Goal: Information Seeking & Learning: Learn about a topic

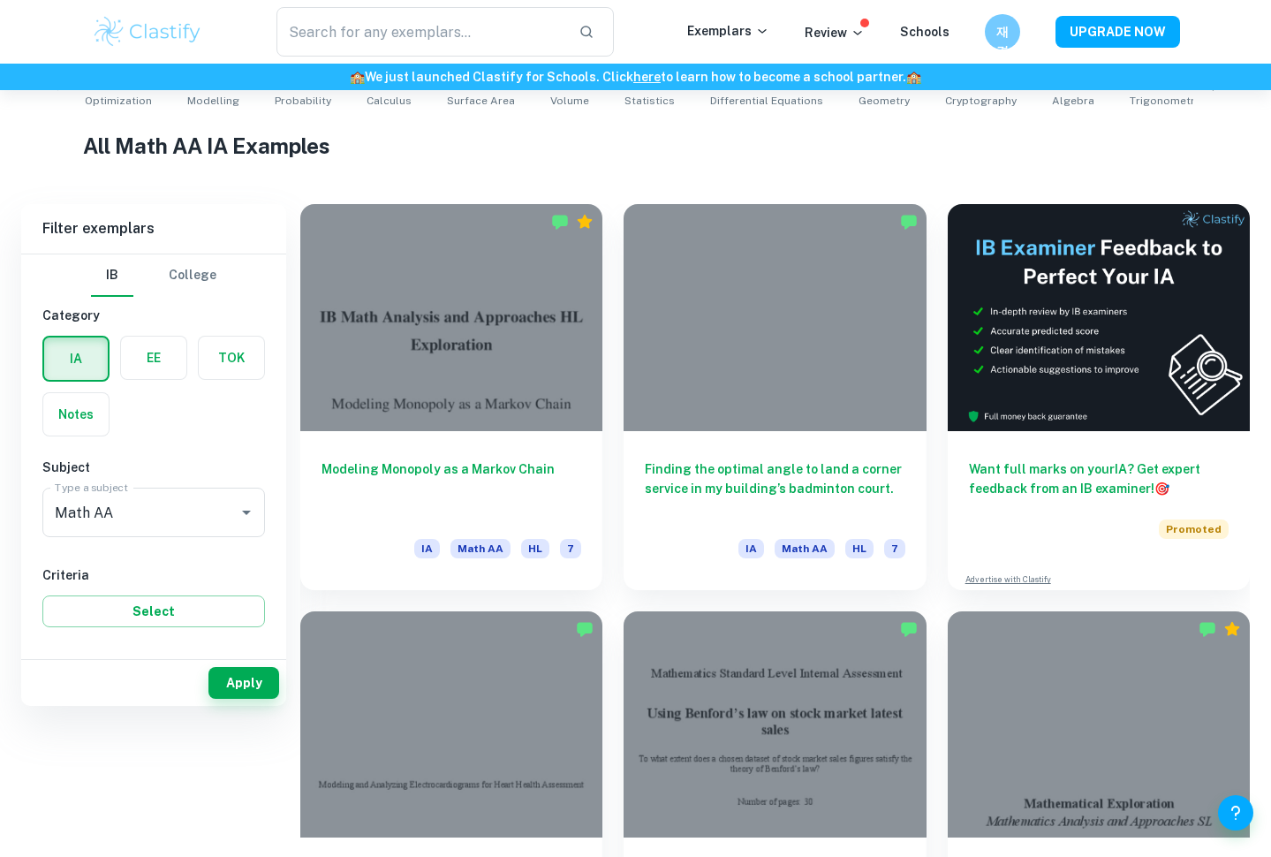
scroll to position [956, 0]
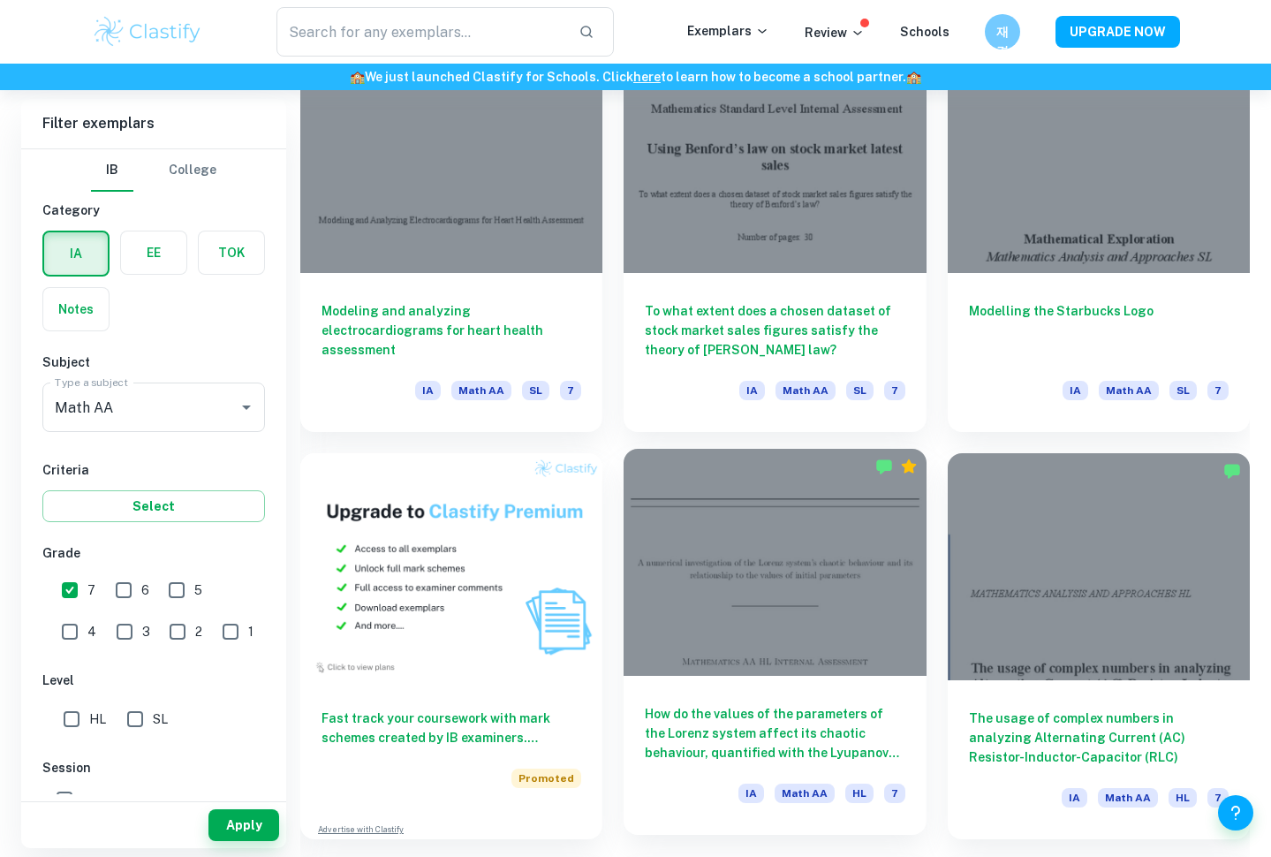
click at [780, 516] on div at bounding box center [775, 562] width 302 height 227
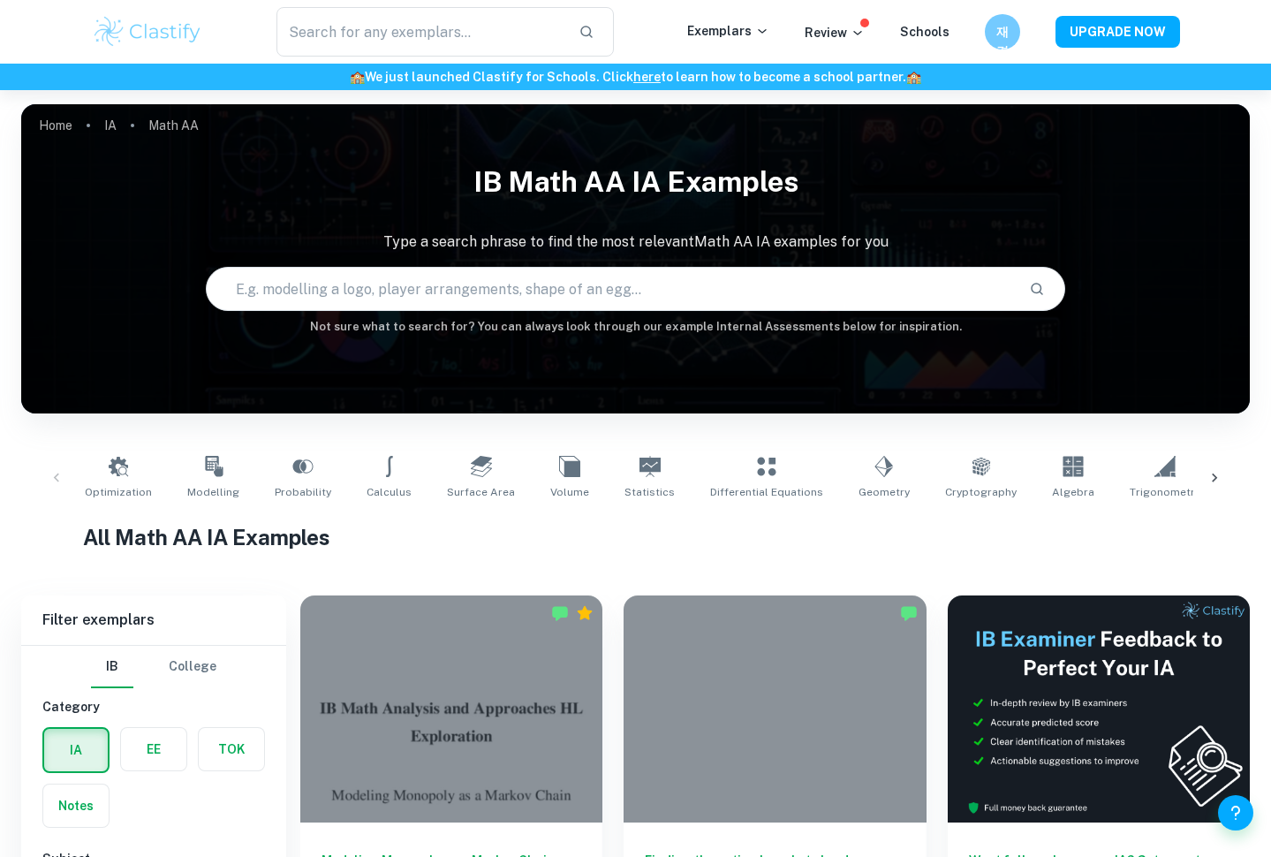
scroll to position [956, 0]
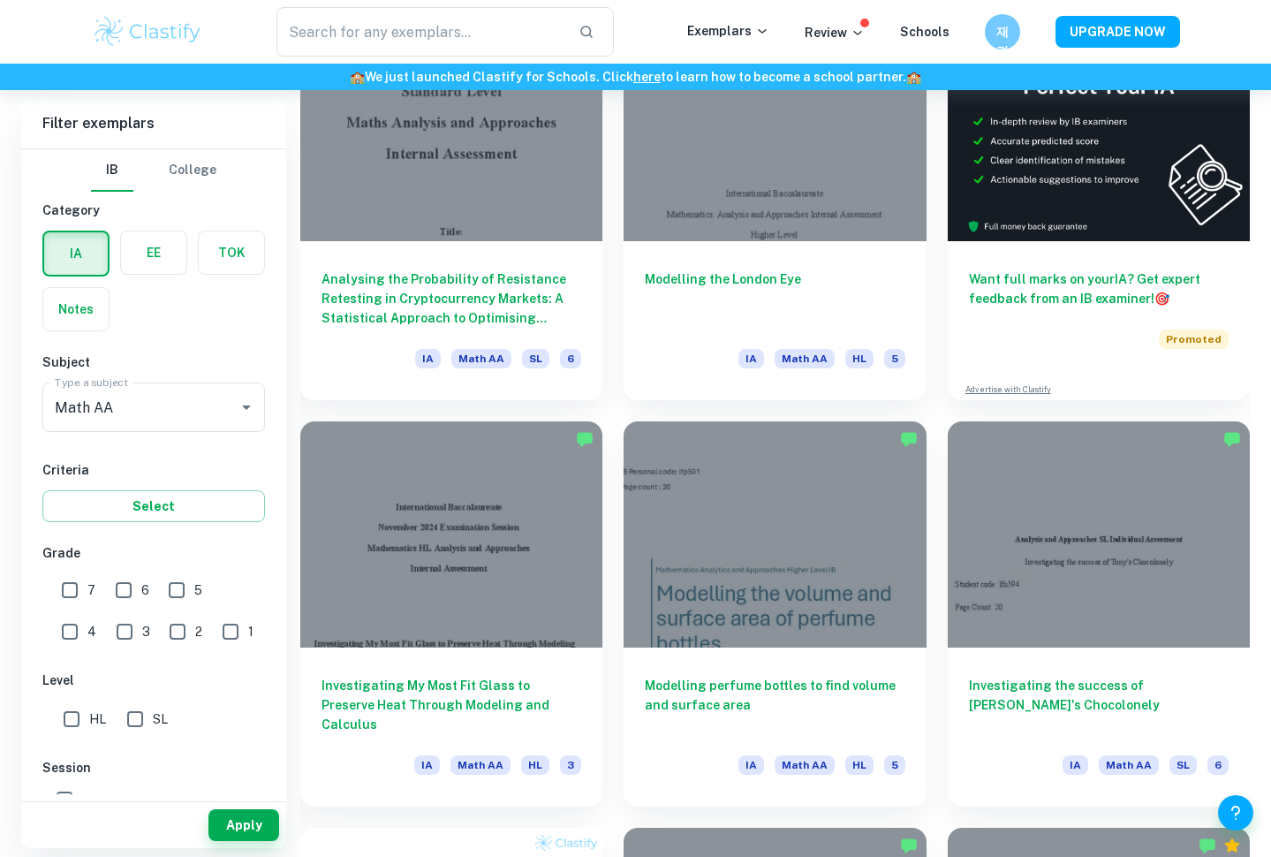
click at [57, 598] on input "7" at bounding box center [69, 589] width 35 height 35
checkbox input "true"
click at [246, 835] on button "Apply" at bounding box center [243, 825] width 71 height 32
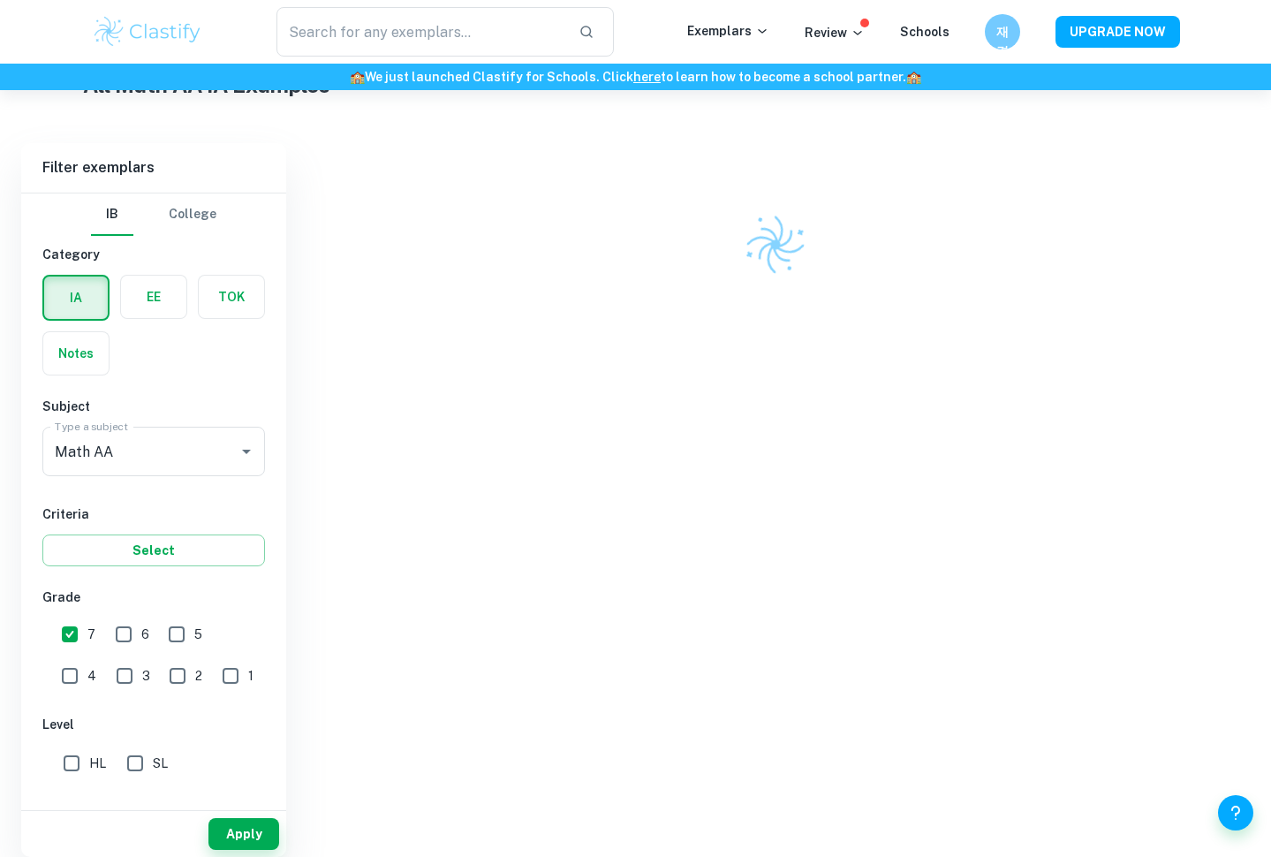
scroll to position [452, 0]
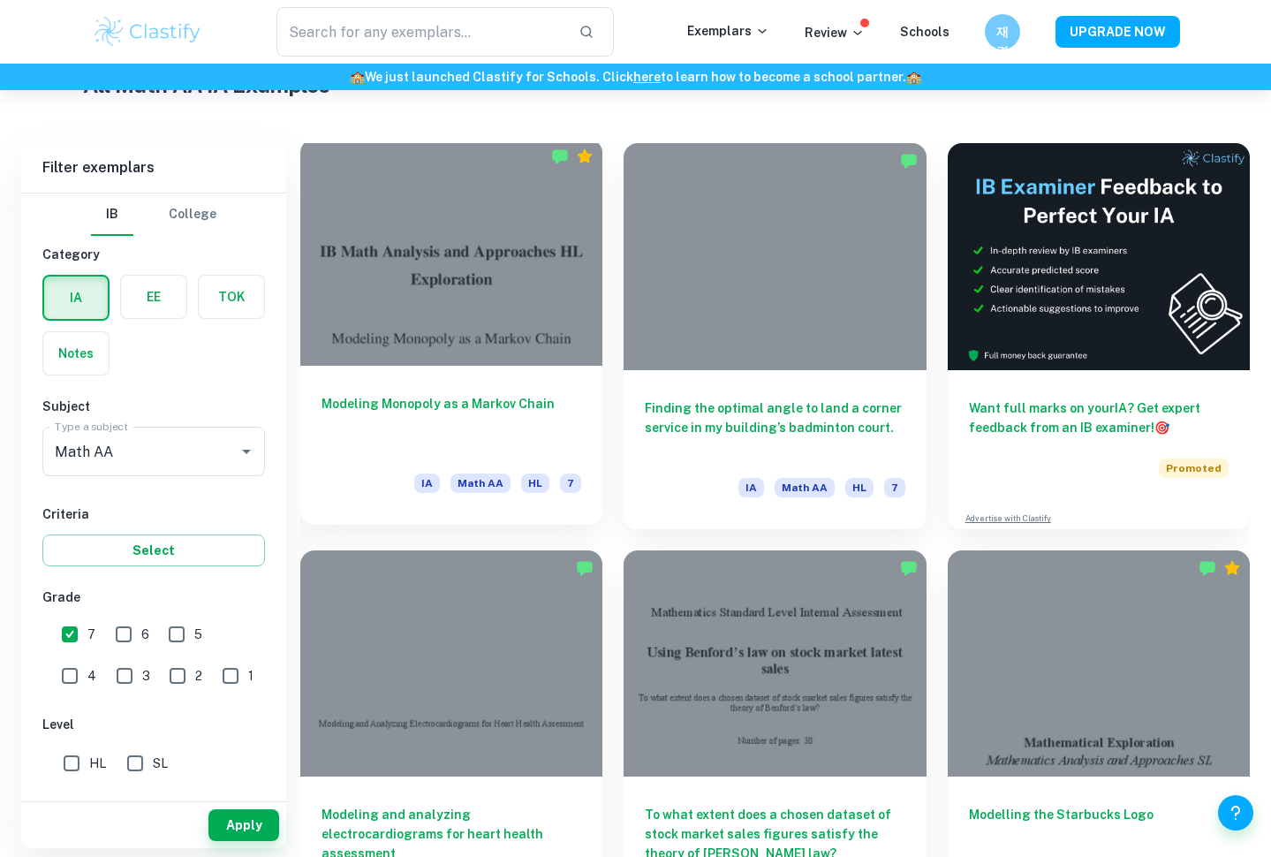
click at [526, 428] on h6 "Modeling Monopoly as a Markov Chain" at bounding box center [451, 423] width 260 height 58
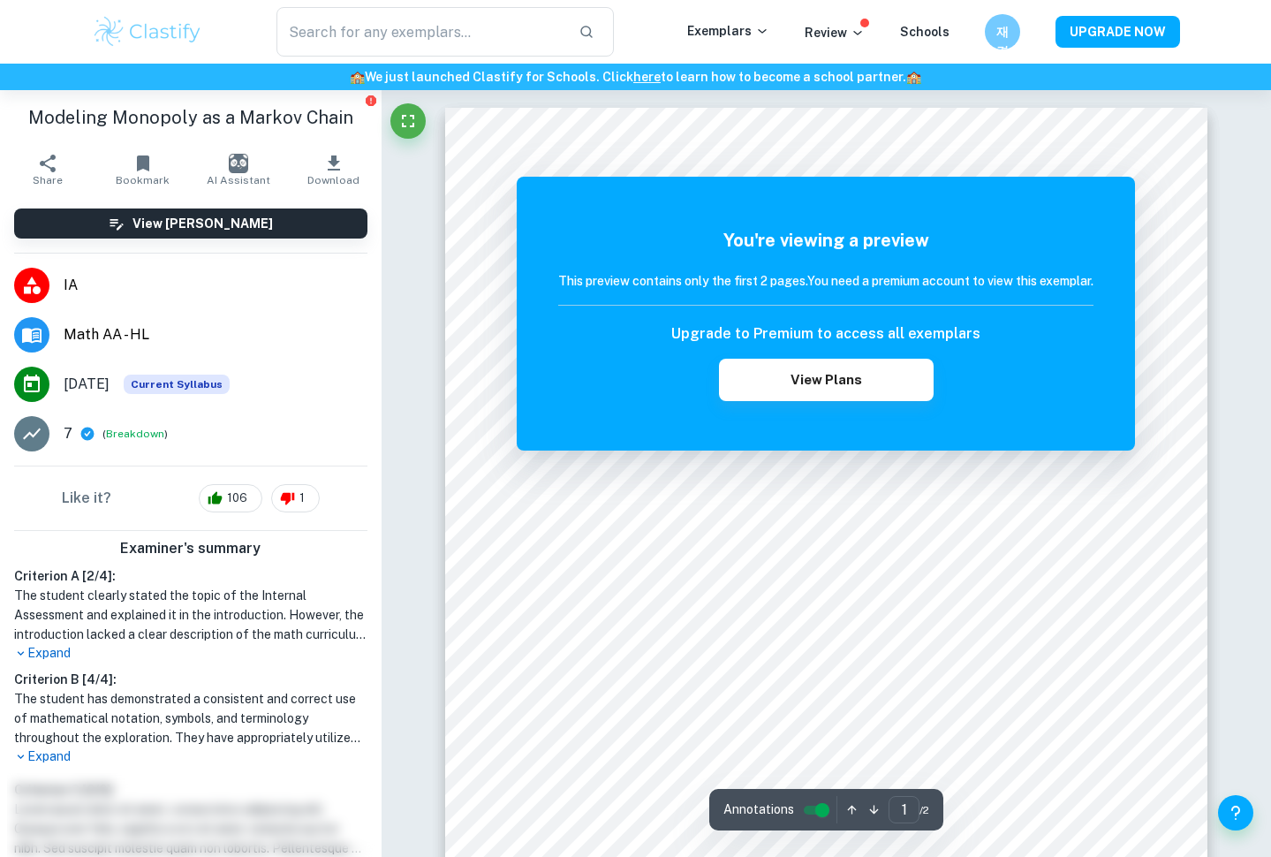
scroll to position [95, 0]
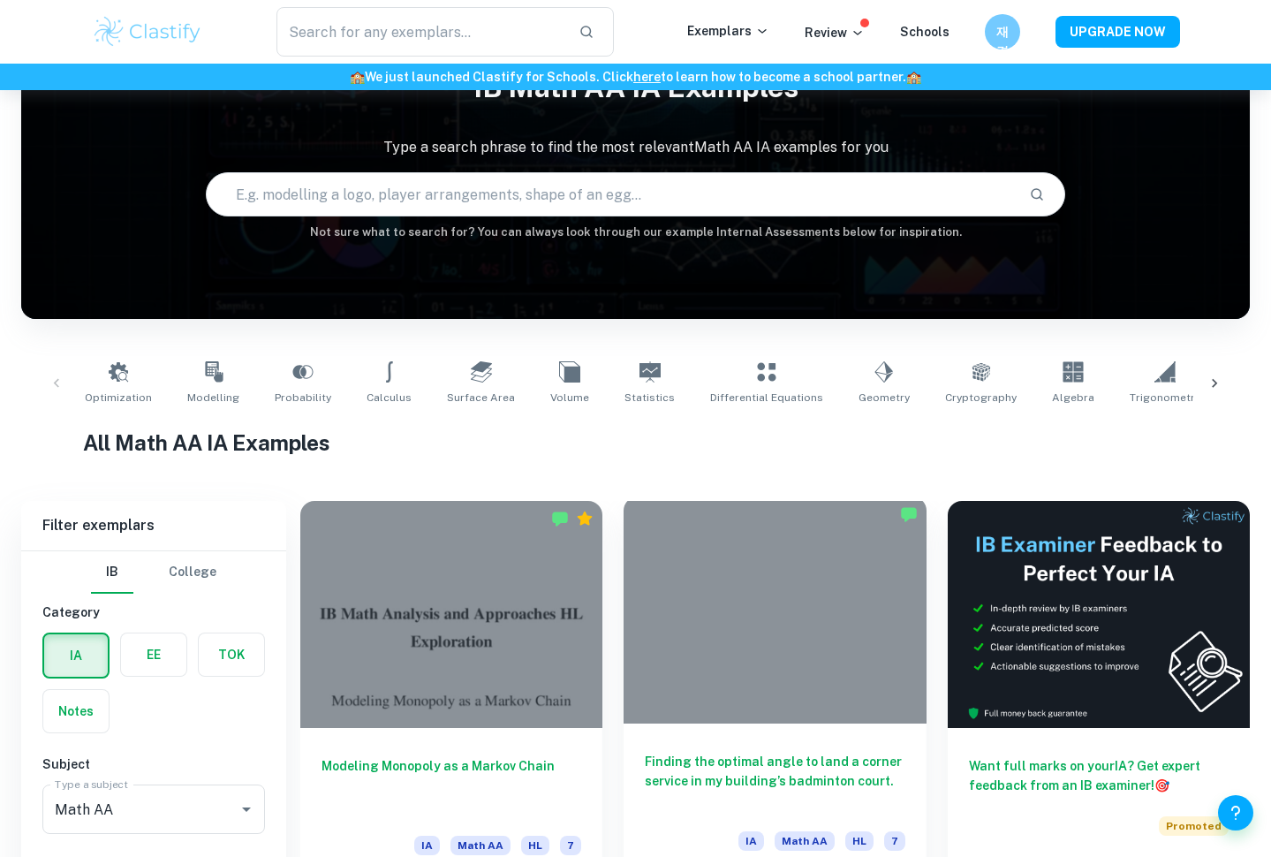
scroll to position [452, 0]
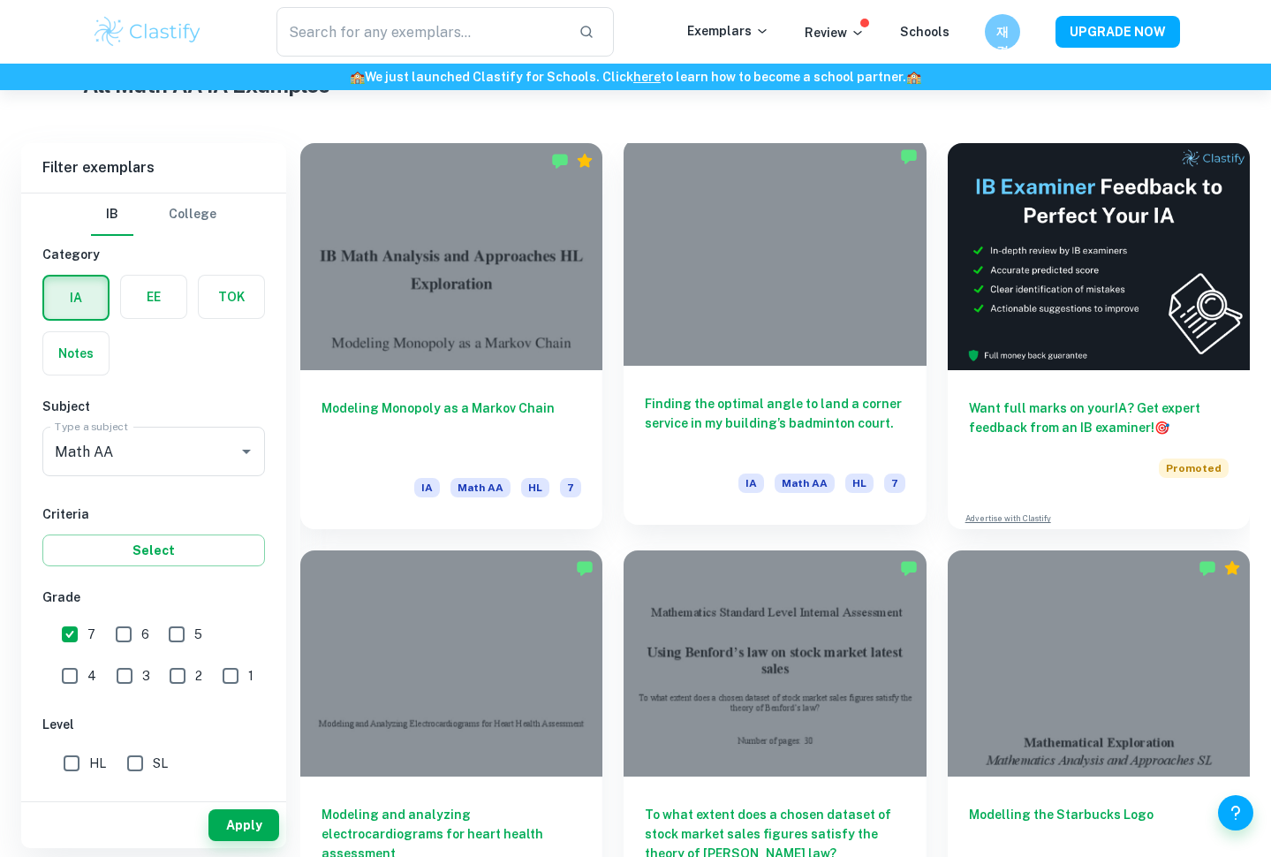
click at [701, 284] on div at bounding box center [775, 252] width 302 height 227
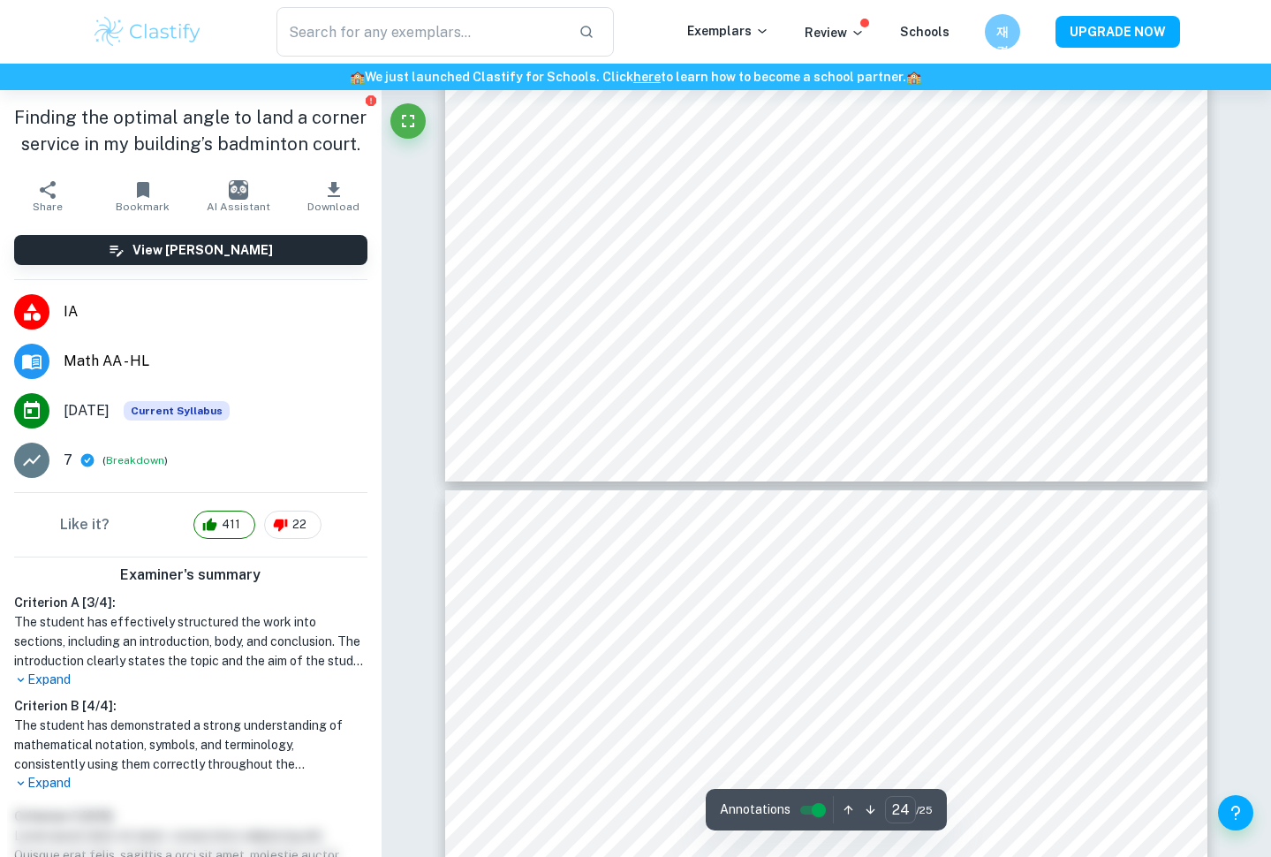
type input "25"
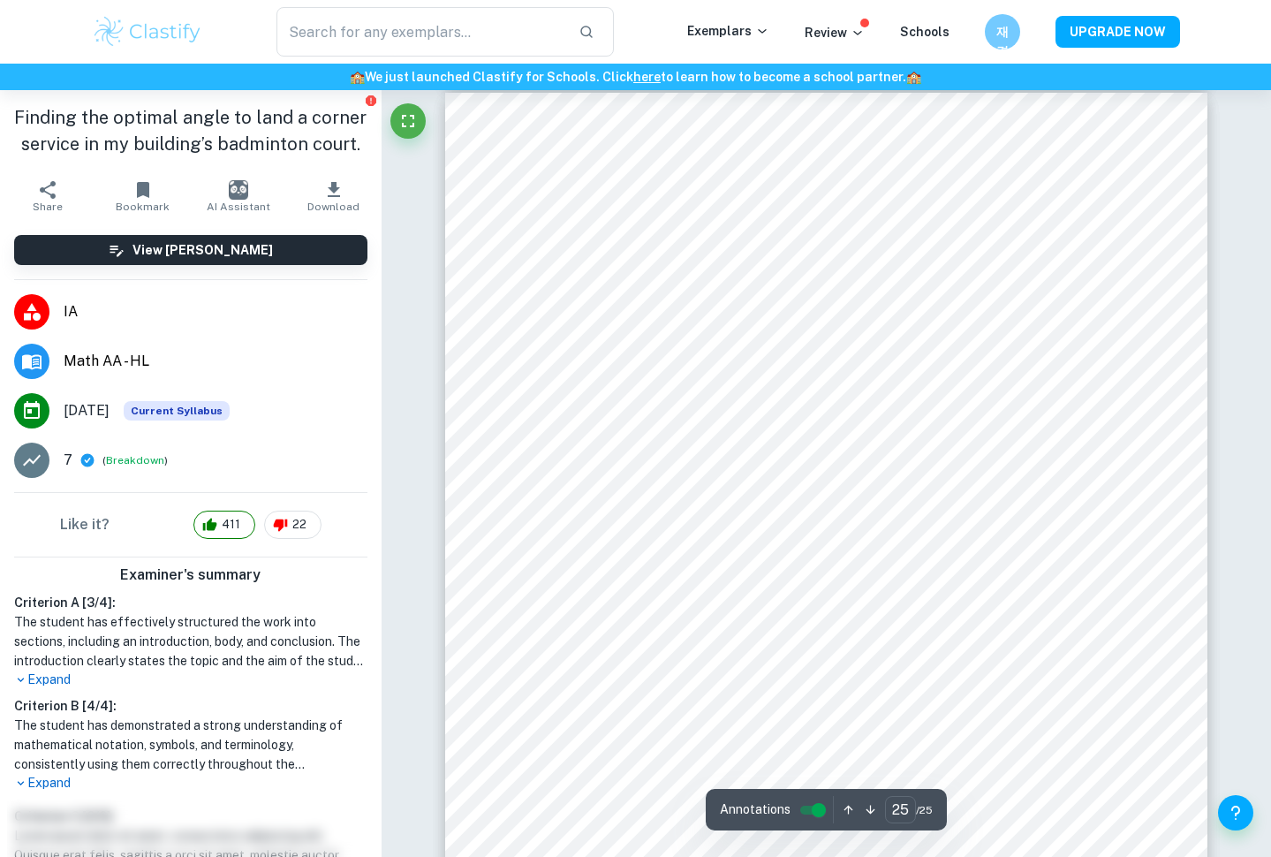
scroll to position [26677, 0]
